Goal: Find specific page/section: Find specific page/section

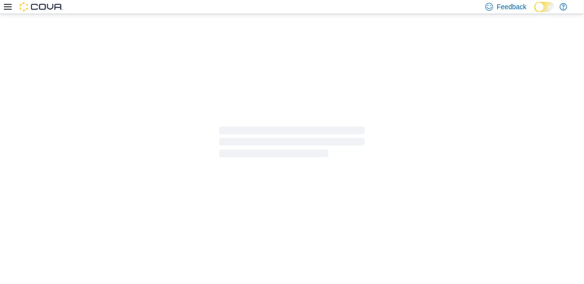
scroll to position [35, 0]
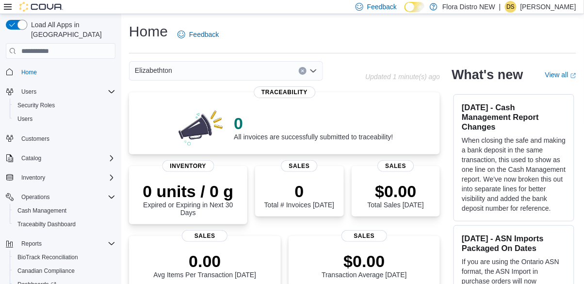
click at [6, 28] on button "button" at bounding box center [16, 25] width 21 height 10
